Goal: Navigation & Orientation: Find specific page/section

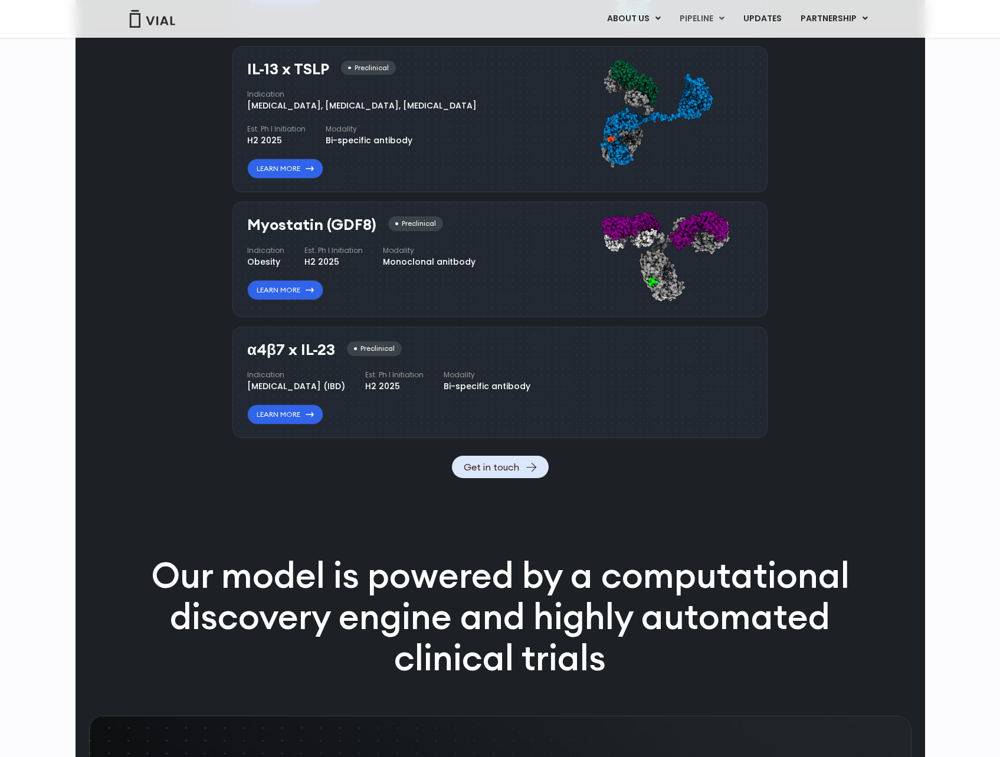
scroll to position [1066, 0]
click at [147, 347] on div "Pipeline TL1A HLE Phase I VIAL-TL1A-HLE has started a phase 1 trial and remains…" at bounding box center [500, 62] width 822 height 832
